Goal: Task Accomplishment & Management: Use online tool/utility

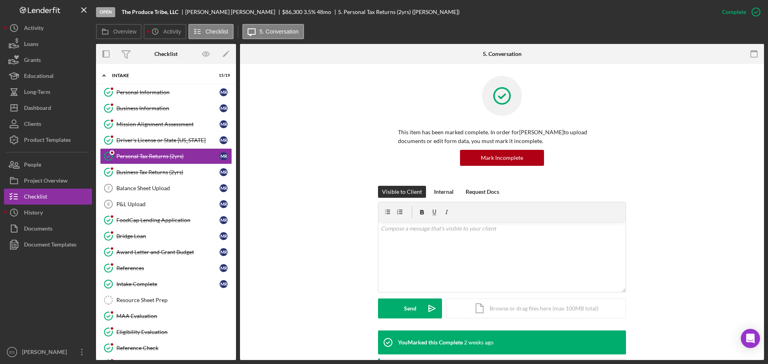
scroll to position [200, 0]
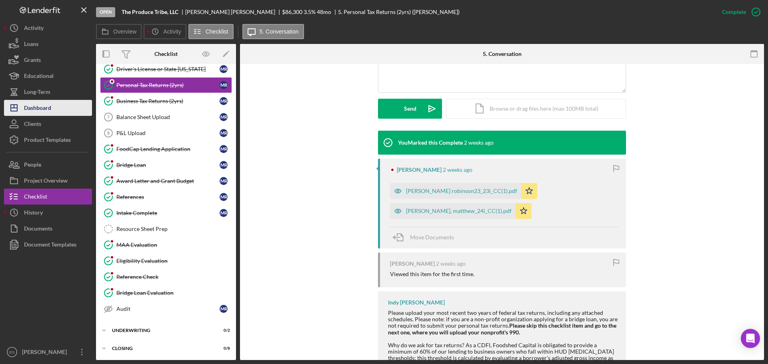
click at [49, 105] on div "Dashboard" at bounding box center [37, 109] width 27 height 18
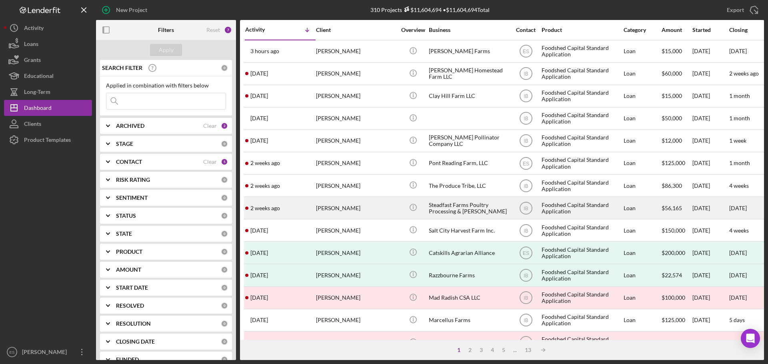
click at [400, 217] on div "Icon/Info" at bounding box center [413, 207] width 30 height 21
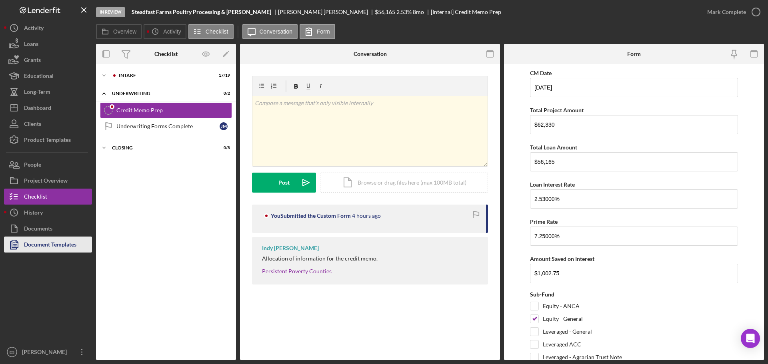
click at [60, 246] on div "Document Templates" at bounding box center [50, 246] width 52 height 18
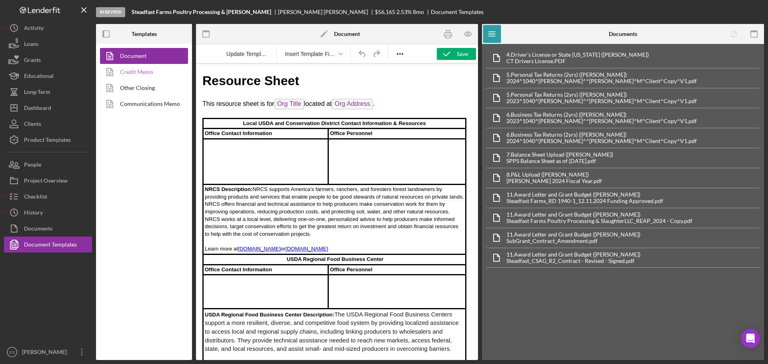
click at [150, 73] on link "Credit Memo" at bounding box center [142, 72] width 84 height 16
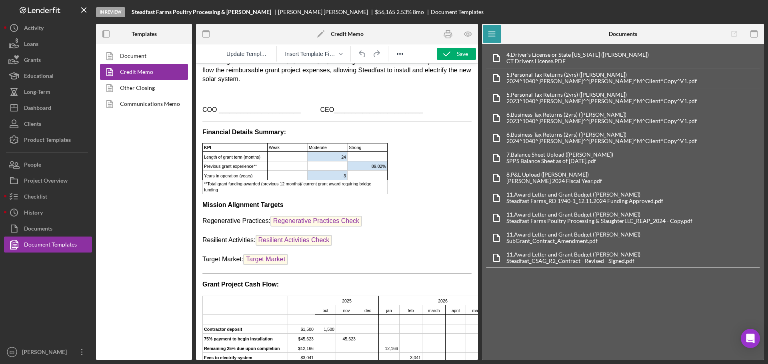
scroll to position [861, 0]
click at [203, 137] on span "Financial Details Summary:" at bounding box center [244, 133] width 84 height 7
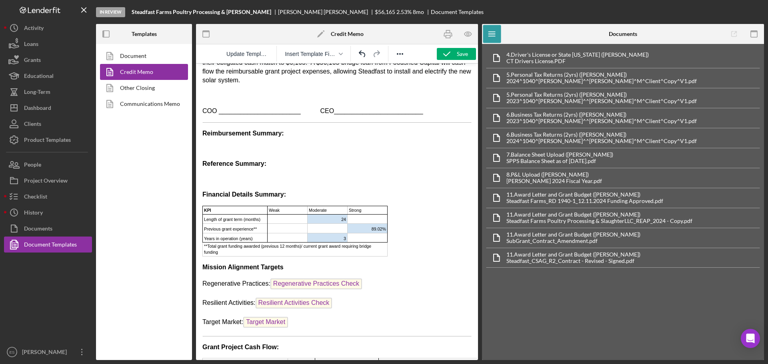
click at [232, 167] on span "Reference Summary:" at bounding box center [234, 163] width 64 height 7
click at [211, 184] on p "Rich Text Area. Press ALT-0 for help." at bounding box center [336, 179] width 269 height 9
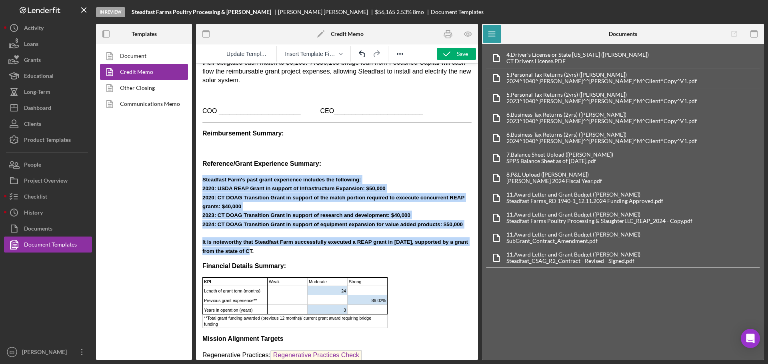
drag, startPoint x: 256, startPoint y: 269, endPoint x: 391, endPoint y: 259, distance: 135.1
click at [396, 53] on icon "Reveal or hide additional toolbar items" at bounding box center [400, 54] width 10 height 10
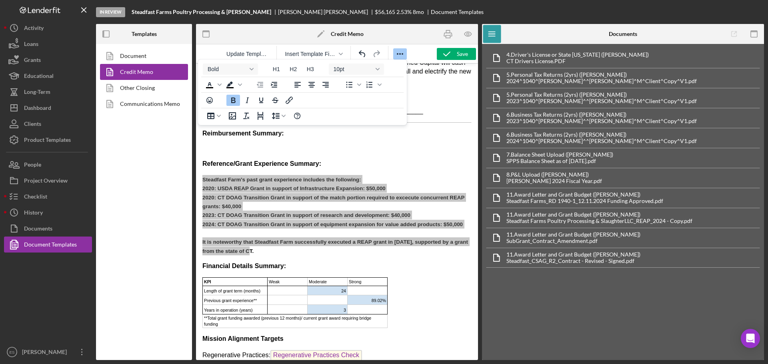
click at [234, 106] on button "Bold" at bounding box center [233, 100] width 14 height 11
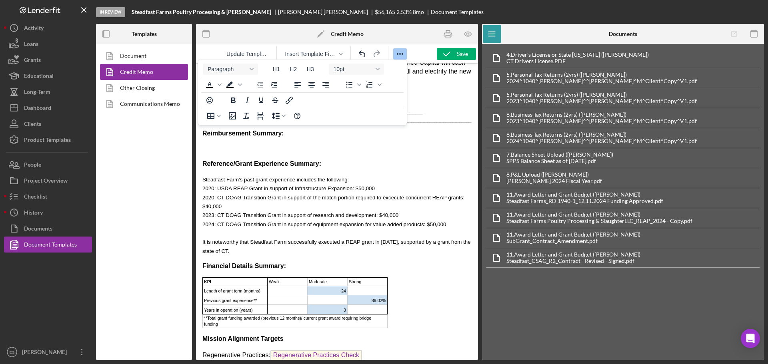
click at [271, 222] on p "Steadfast Farm's past grant experience includes the following: 2020: USDA REAP …" at bounding box center [336, 215] width 269 height 81
click at [212, 206] on span "Steadfast Farm's past grant experience includes the following: 2020: USDA REAP …" at bounding box center [333, 202] width 262 height 51
click at [361, 168] on p "Reference/Grant Experience Summary:" at bounding box center [336, 164] width 269 height 9
drag, startPoint x: 204, startPoint y: 204, endPoint x: 214, endPoint y: 209, distance: 11.1
click at [214, 209] on p "Steadfast Farm's past grant experience includes the following: 2020: USDA REAP …" at bounding box center [336, 215] width 269 height 81
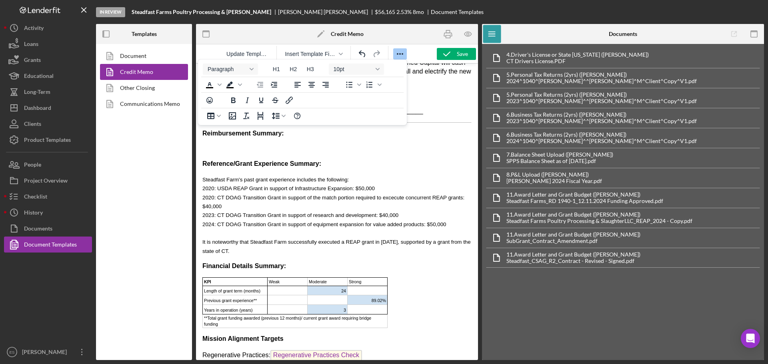
click at [304, 202] on span "Steadfast Farm's past grant experience includes the following: 2020: USDA REAP …" at bounding box center [333, 202] width 262 height 51
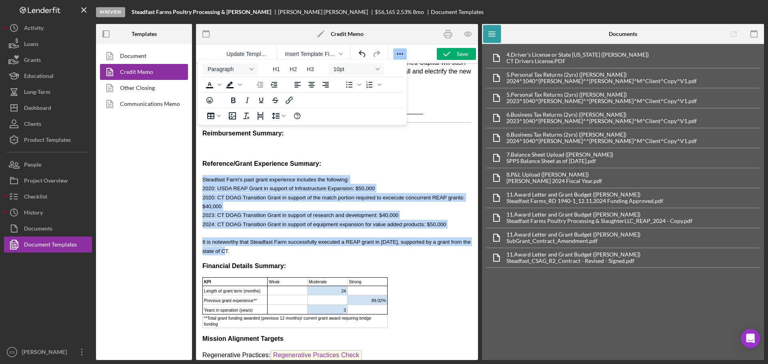
drag, startPoint x: 266, startPoint y: 267, endPoint x: 199, endPoint y: 191, distance: 100.8
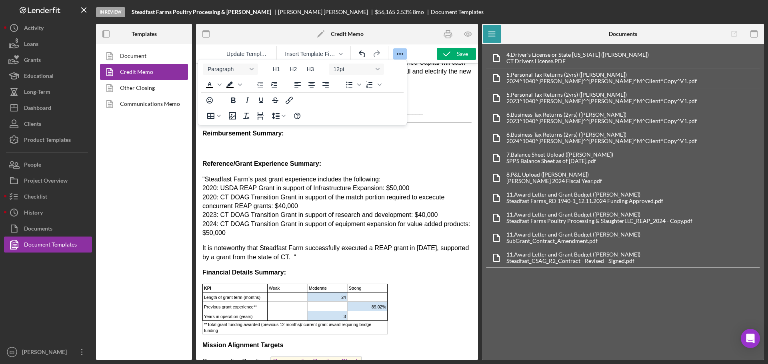
click at [283, 238] on p ""Steadfast Farm's past grant experience includes the following: 2020: USDA REAP…" at bounding box center [336, 206] width 269 height 63
click at [205, 196] on p ""Steadfast Farm's past grant experience includes the following: 2020: USDA REAP…" at bounding box center [336, 206] width 269 height 63
click at [296, 262] on p "It is noteworthy that Steadfast Farm successfully executed a REAP grant in [DAT…" at bounding box center [336, 253] width 269 height 18
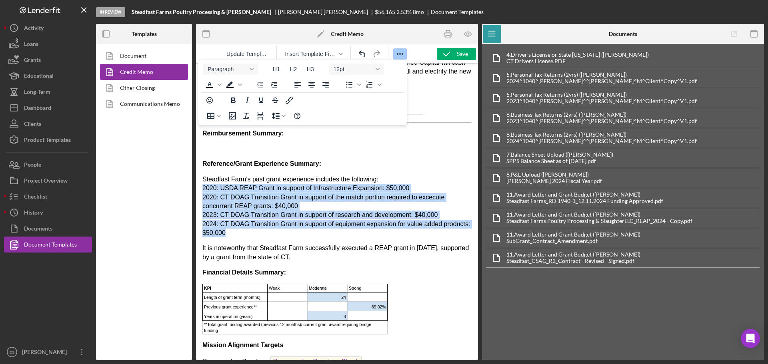
drag, startPoint x: 203, startPoint y: 205, endPoint x: 298, endPoint y: 247, distance: 103.8
click at [298, 238] on p "Steadfast Farm's past grant experience includes the following: 2020: USDA REAP …" at bounding box center [336, 206] width 269 height 63
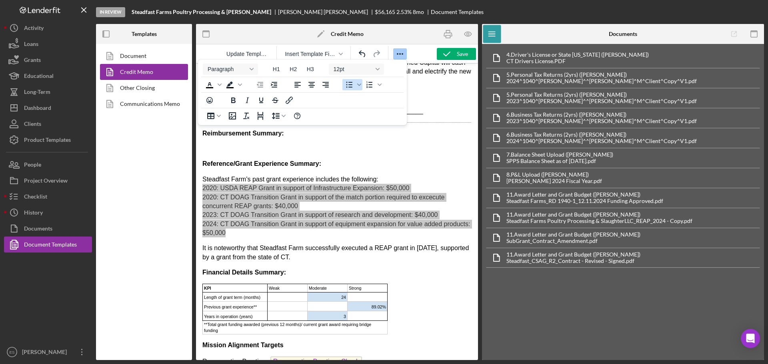
click at [349, 84] on icon "Bullet list" at bounding box center [349, 85] width 10 height 10
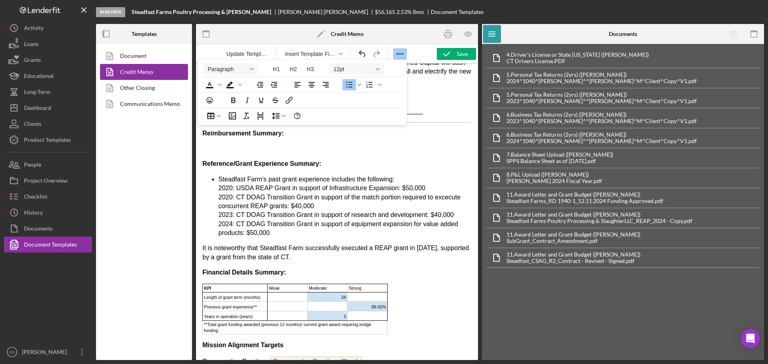
click at [214, 212] on ul "Steadfast Farm's past grant experience includes the following: 2020: USDA REAP …" at bounding box center [336, 206] width 269 height 63
click at [217, 194] on ul "Steadfast Farm's past grant experience includes the following: 2020: USDA REAP …" at bounding box center [336, 206] width 269 height 63
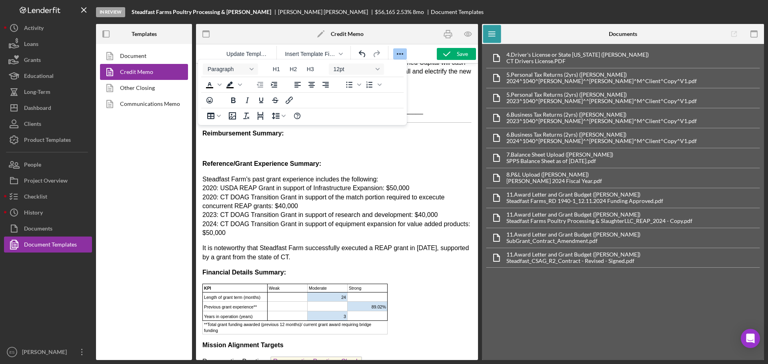
click at [203, 204] on p "Steadfast Farm's past grant experience includes the following: 2020: USDA REAP …" at bounding box center [336, 206] width 269 height 63
click at [350, 86] on icon "Bullet list" at bounding box center [349, 85] width 10 height 10
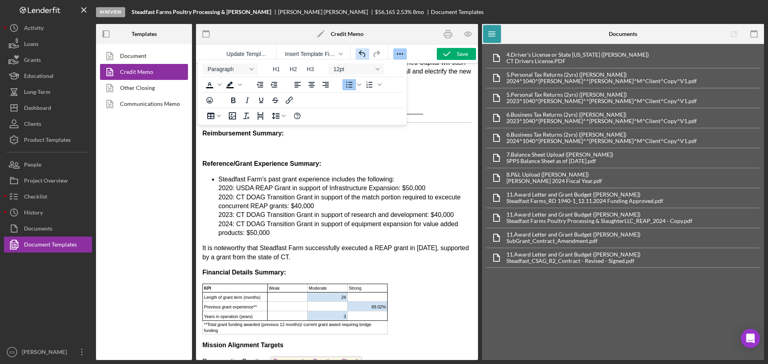
click at [363, 55] on icon "Undo" at bounding box center [362, 54] width 10 height 10
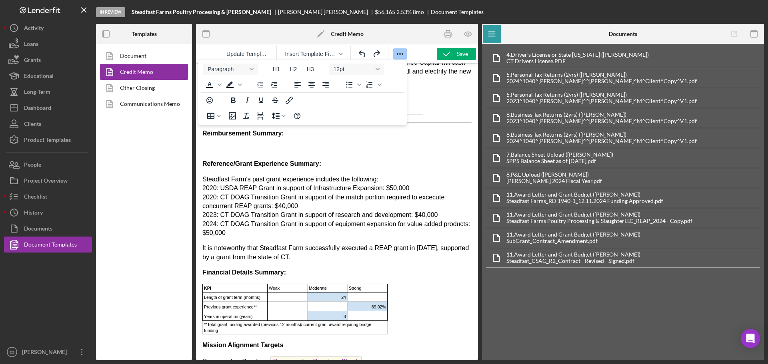
click at [387, 196] on p "Steadfast Farm's past grant experience includes the following: 2020: USDA REAP …" at bounding box center [336, 206] width 269 height 63
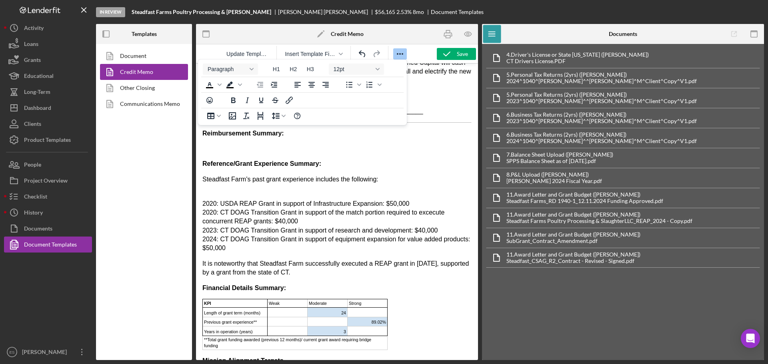
click at [207, 210] on p "2020: USDA REAP Grant in support of Infrastructure Expansion: $50,000 2020: CT …" at bounding box center [336, 221] width 269 height 63
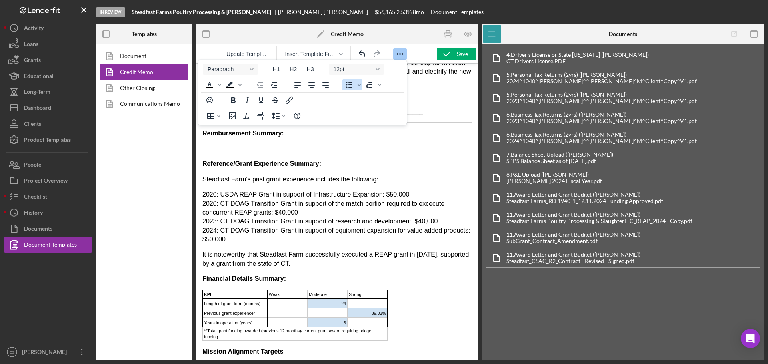
click at [347, 87] on icon "Bullet list" at bounding box center [349, 85] width 6 height 6
click at [219, 218] on li "2020: USDA REAP Grant in support of Infrastructure Expansion: $50,000 2020: CT …" at bounding box center [344, 217] width 253 height 54
click at [346, 86] on icon "Bullet list" at bounding box center [349, 85] width 10 height 10
click at [407, 211] on p "2020: USDA REAP Grant in support of Infrastructure Expansion: $50,000 2020: CT …" at bounding box center [336, 217] width 269 height 54
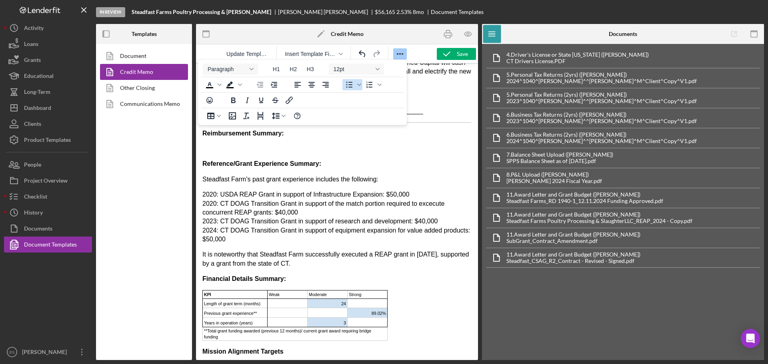
click at [345, 87] on icon "Bullet list" at bounding box center [349, 85] width 10 height 10
click at [423, 208] on li "2020: USDA REAP Grant in support of Infrastructure Expansion: $50,000 2020: CT …" at bounding box center [344, 217] width 253 height 54
click at [317, 229] on li "2020: CT DOAG Transition Grant in support of the match portion required to exec…" at bounding box center [344, 221] width 253 height 45
click at [452, 238] on li "2023: CT DOAG Transition Grant in support of research and development: $40,000 …" at bounding box center [344, 230] width 253 height 27
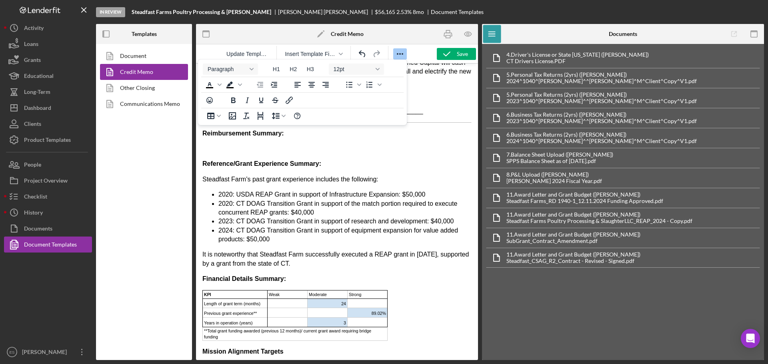
click at [427, 268] on p "It is noteworthy that Steadfast Farm successfully executed a REAP grant in [DAT…" at bounding box center [336, 259] width 269 height 18
click at [216, 153] on p "Rich Text Area. Press ALT-0 for help." at bounding box center [336, 148] width 269 height 9
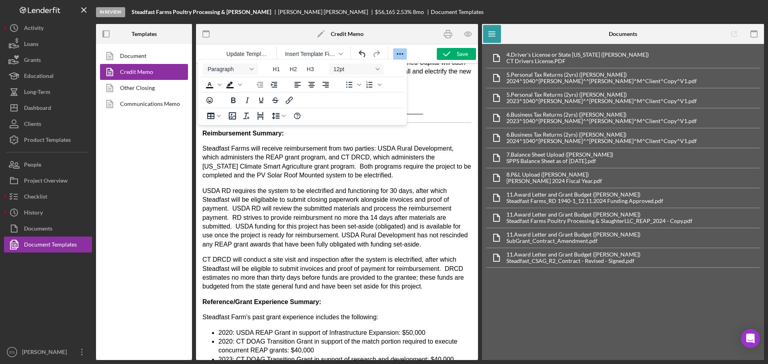
click at [318, 234] on p "USDA RD requires the system to be electrified and functioning for 30 days, afte…" at bounding box center [336, 218] width 269 height 63
click at [371, 235] on p "USDA RD requires the system to be electrified and functioning for 30 days, afte…" at bounding box center [336, 218] width 269 height 63
click at [401, 269] on body "Date: CM Date Total Project Amount: $ Total Project Amount Applicant: Primary B…" at bounding box center [336, 33] width 269 height 1651
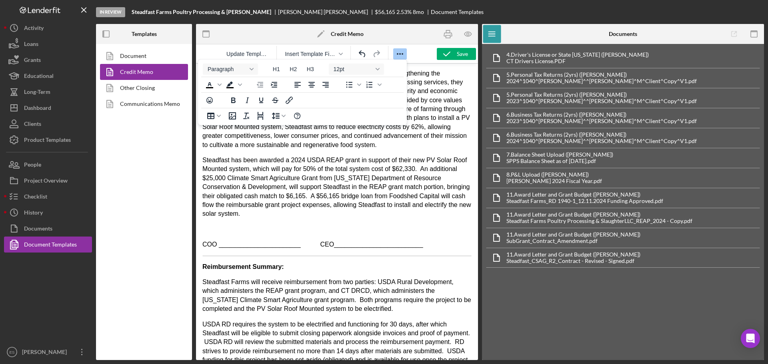
scroll to position [662, 0]
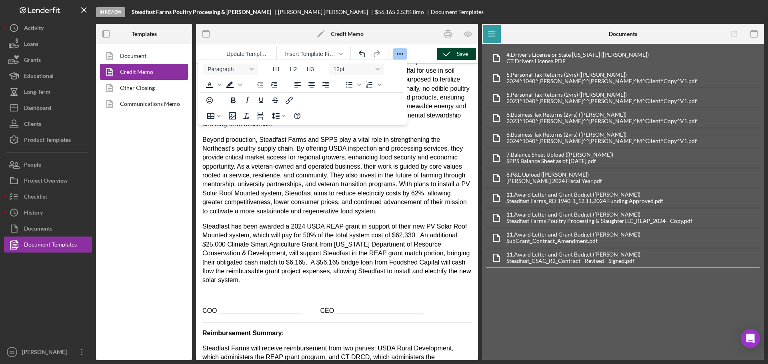
click at [451, 52] on icon "button" at bounding box center [447, 54] width 20 height 20
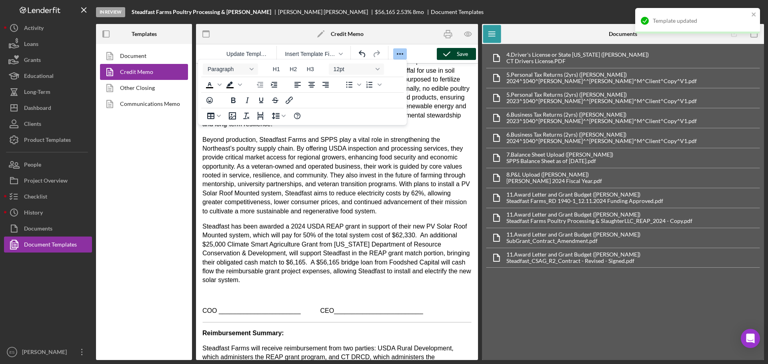
click at [401, 53] on icon "Reveal or hide additional toolbar items" at bounding box center [400, 54] width 10 height 10
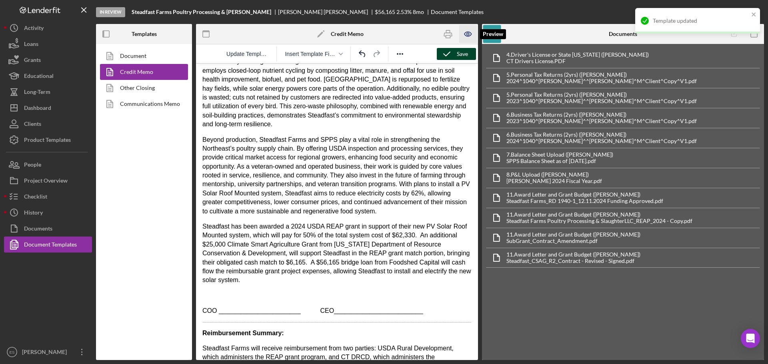
click at [471, 33] on icon "button" at bounding box center [467, 34] width 7 height 4
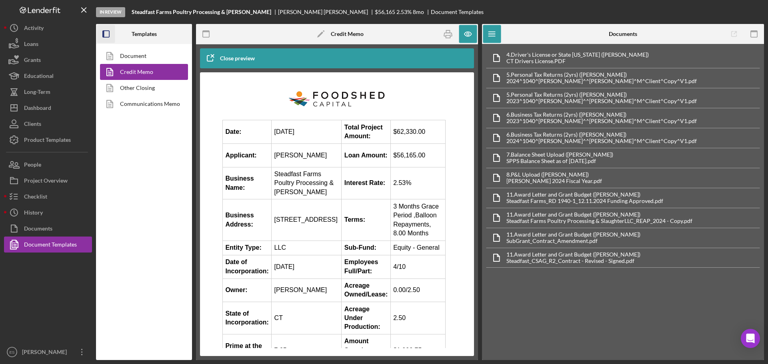
click at [108, 34] on icon "button" at bounding box center [106, 34] width 18 height 18
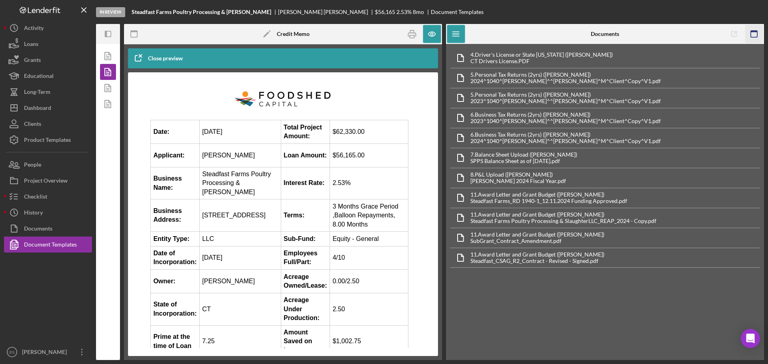
click at [754, 31] on g "button" at bounding box center [753, 34] width 6 height 6
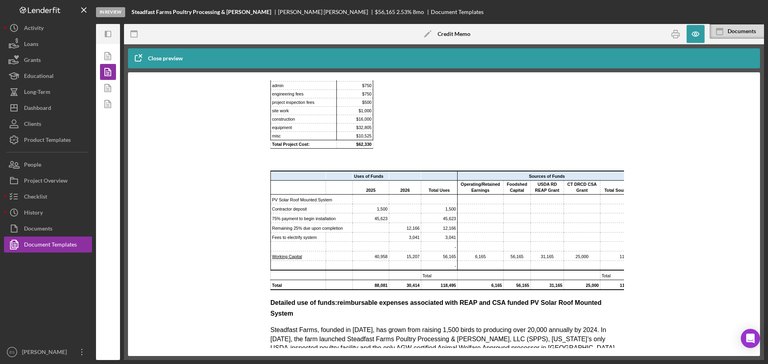
scroll to position [280, 0]
click at [337, 179] on td "Rich Text Area. Press ALT-0 for help." at bounding box center [339, 177] width 27 height 10
click at [696, 31] on icon "button" at bounding box center [695, 34] width 18 height 18
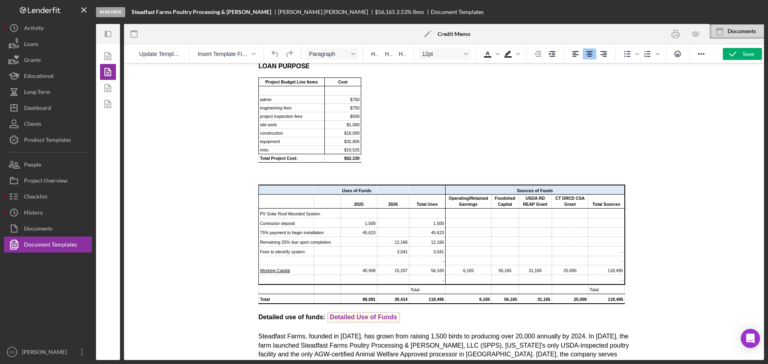
scroll to position [360, 0]
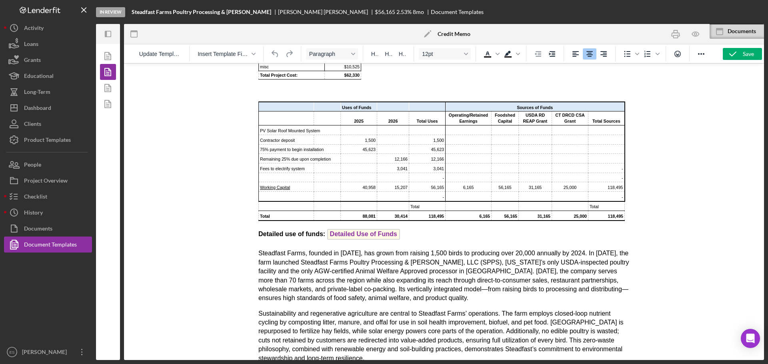
click at [324, 108] on td "Rich Text Area. Press ALT-0 for help." at bounding box center [327, 107] width 27 height 10
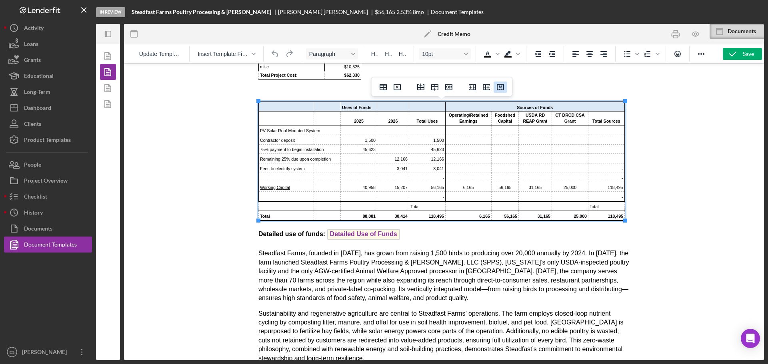
click at [498, 87] on icon "Delete column" at bounding box center [500, 87] width 10 height 10
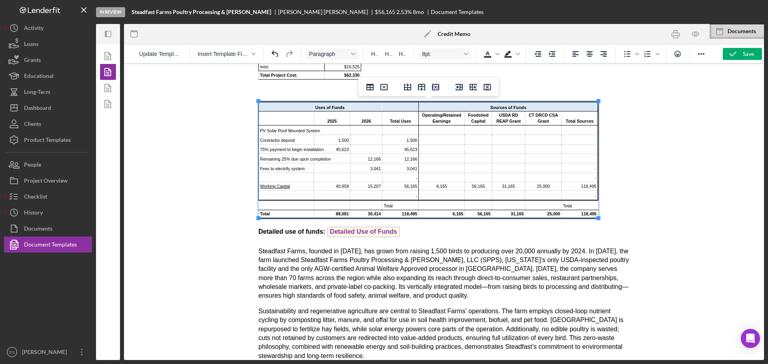
click at [661, 235] on div at bounding box center [444, 211] width 640 height 297
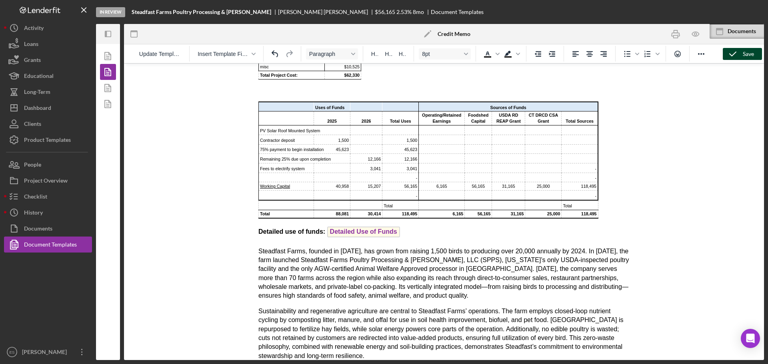
click at [731, 50] on icon "button" at bounding box center [732, 54] width 20 height 20
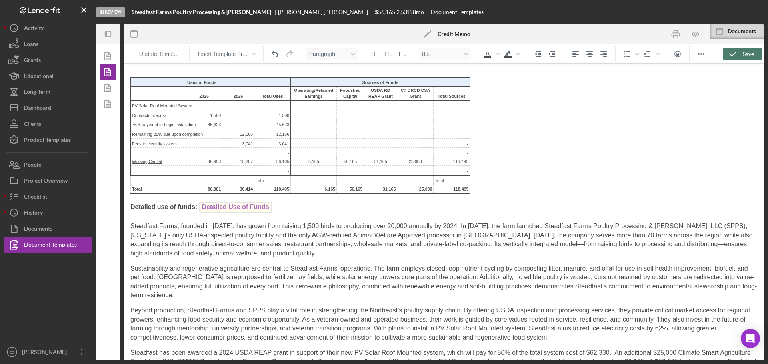
scroll to position [322, 0]
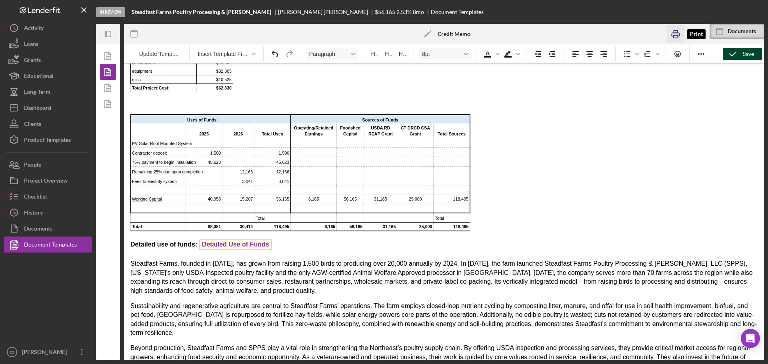
click at [676, 34] on icon "button" at bounding box center [675, 34] width 18 height 18
drag, startPoint x: 294, startPoint y: 235, endPoint x: 133, endPoint y: 231, distance: 161.1
click at [133, 239] on h3 "Detailed use of funds: Detailed Use of Funds ﻿" at bounding box center [443, 245] width 627 height 13
drag, startPoint x: 131, startPoint y: 230, endPoint x: 295, endPoint y: 233, distance: 163.9
click at [297, 239] on h3 "Detailed use of funds: Detailed Use of Funds" at bounding box center [443, 245] width 627 height 13
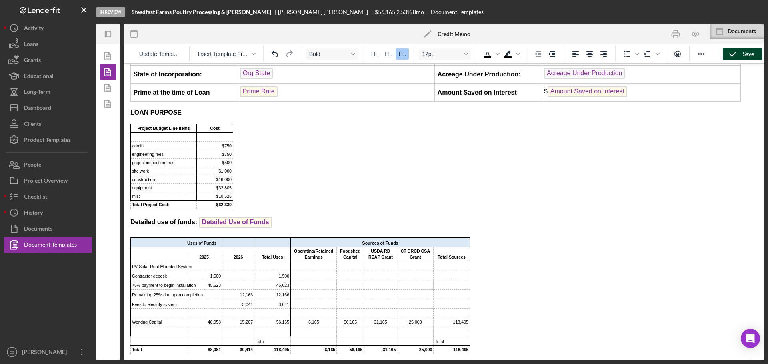
scroll to position [202, 0]
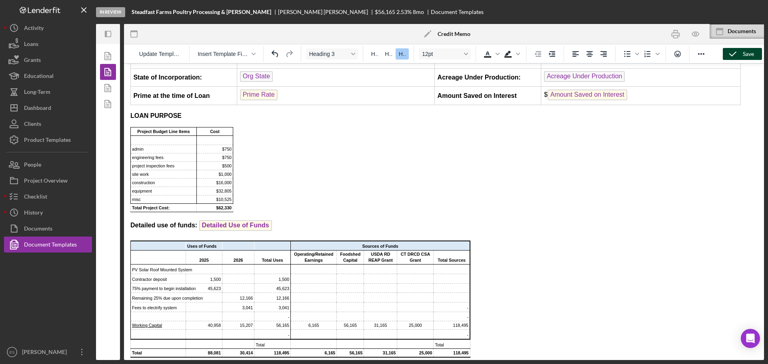
drag, startPoint x: 298, startPoint y: 213, endPoint x: 134, endPoint y: 212, distance: 163.5
click at [134, 220] on h3 "Detailed use of funds: Detailed Use of Funds ﻿" at bounding box center [443, 226] width 627 height 13
drag, startPoint x: 132, startPoint y: 212, endPoint x: 270, endPoint y: 205, distance: 138.5
click at [312, 220] on h3 "Detailed use of funds: Detailed Use of Funds" at bounding box center [443, 226] width 627 height 13
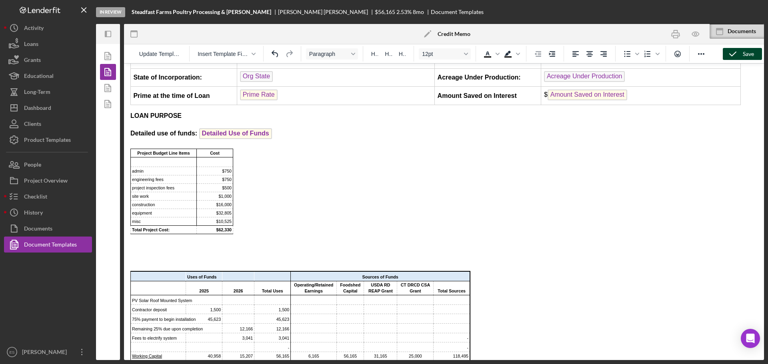
click at [738, 56] on icon "button" at bounding box center [732, 54] width 20 height 20
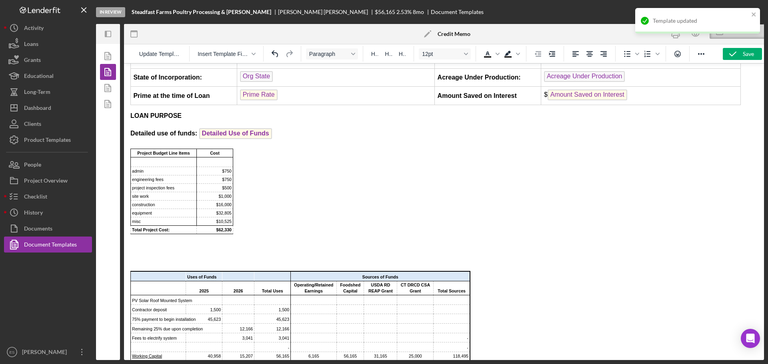
click at [635, 32] on div "notification timer" at bounding box center [635, 33] width 0 height 2
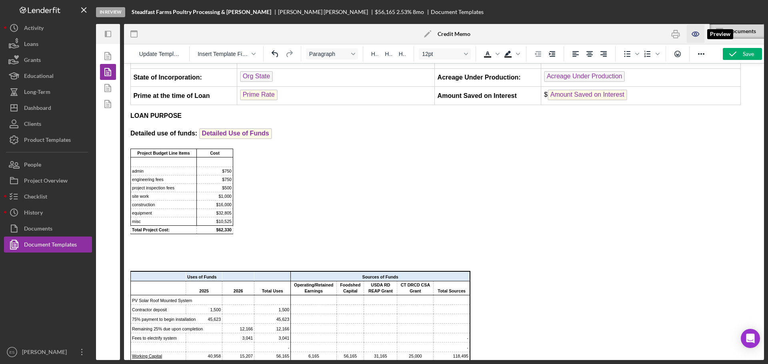
click at [694, 36] on icon "button" at bounding box center [695, 34] width 18 height 18
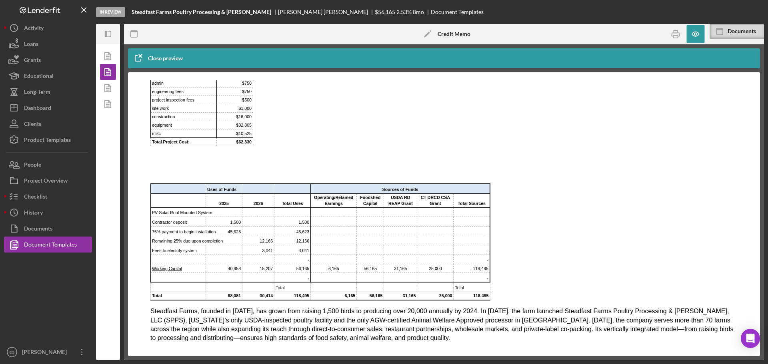
scroll to position [240, 0]
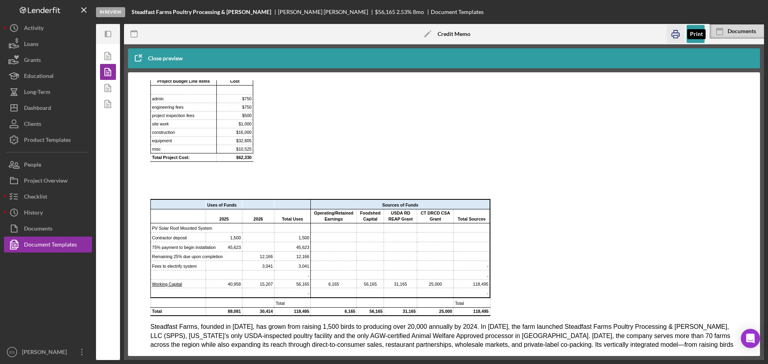
click at [678, 35] on icon "button" at bounding box center [675, 34] width 18 height 18
click at [698, 36] on icon "button" at bounding box center [695, 34] width 18 height 18
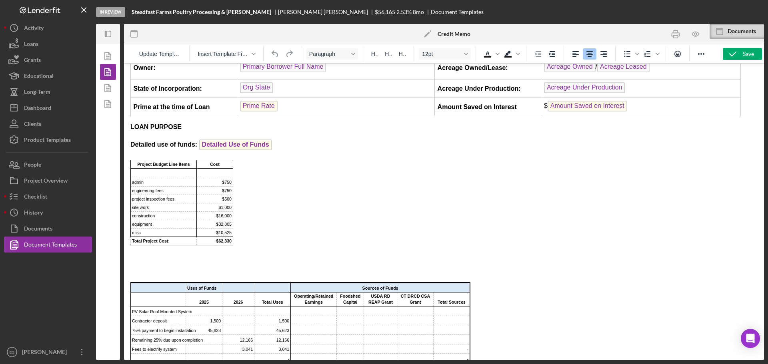
scroll to position [200, 0]
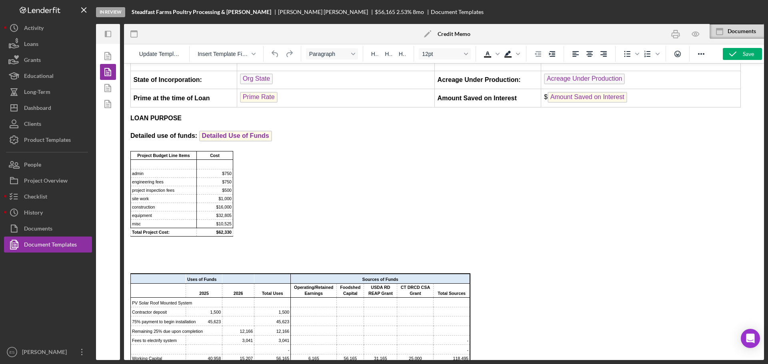
click at [283, 243] on p "Rich Text Area. Press ALT-0 for help." at bounding box center [443, 247] width 627 height 9
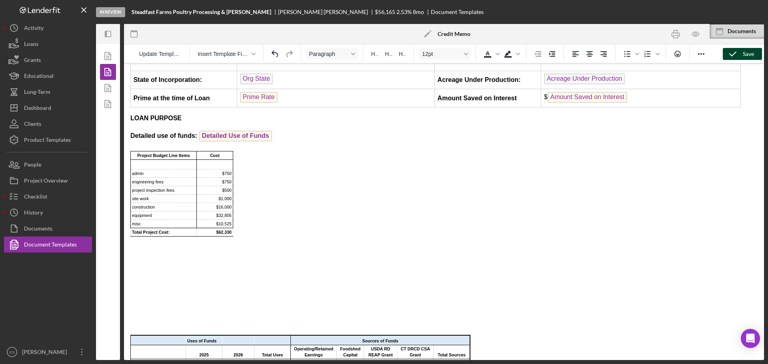
click at [741, 52] on icon "button" at bounding box center [732, 54] width 20 height 20
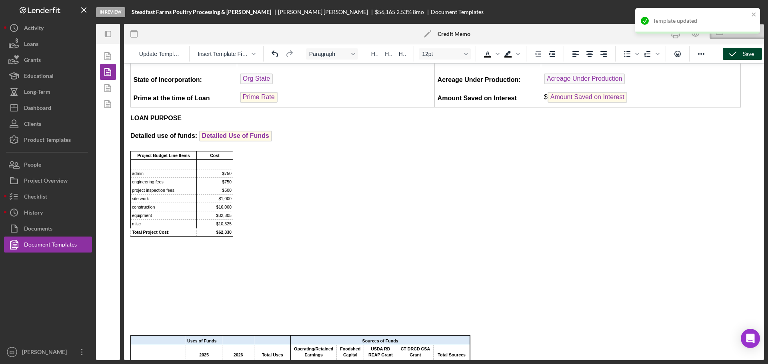
click at [676, 36] on div "Template updated" at bounding box center [697, 23] width 128 height 35
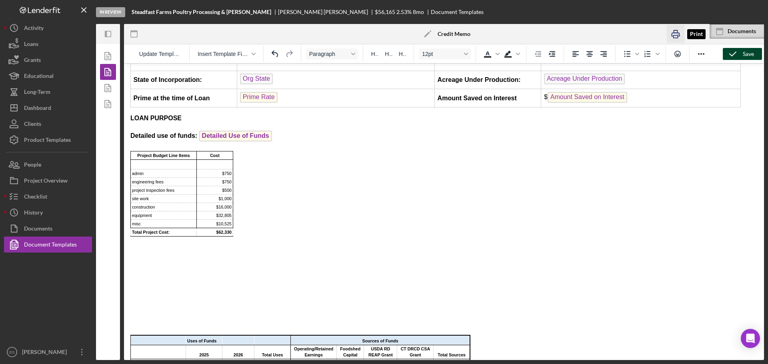
click at [675, 36] on rect "button" at bounding box center [675, 37] width 4 height 2
click at [25, 108] on div "Dashboard" at bounding box center [37, 109] width 27 height 18
